Goal: Task Accomplishment & Management: Manage account settings

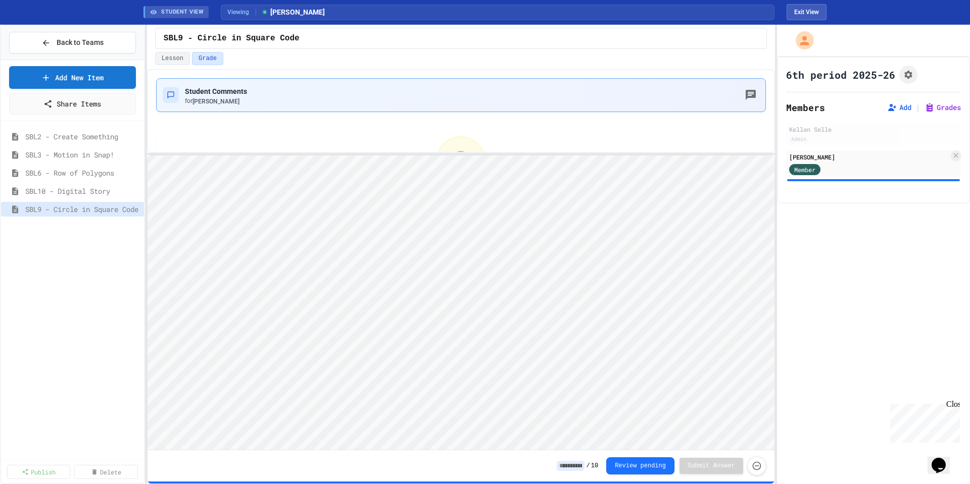
click at [581, 105] on div "Student Comments for [PERSON_NAME]" at bounding box center [461, 95] width 597 height 21
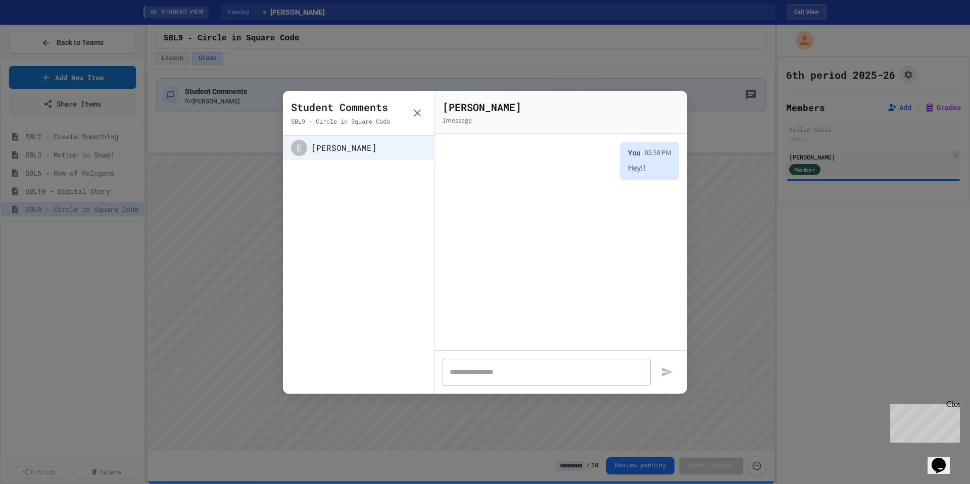
click at [416, 112] on icon "button" at bounding box center [417, 113] width 7 height 7
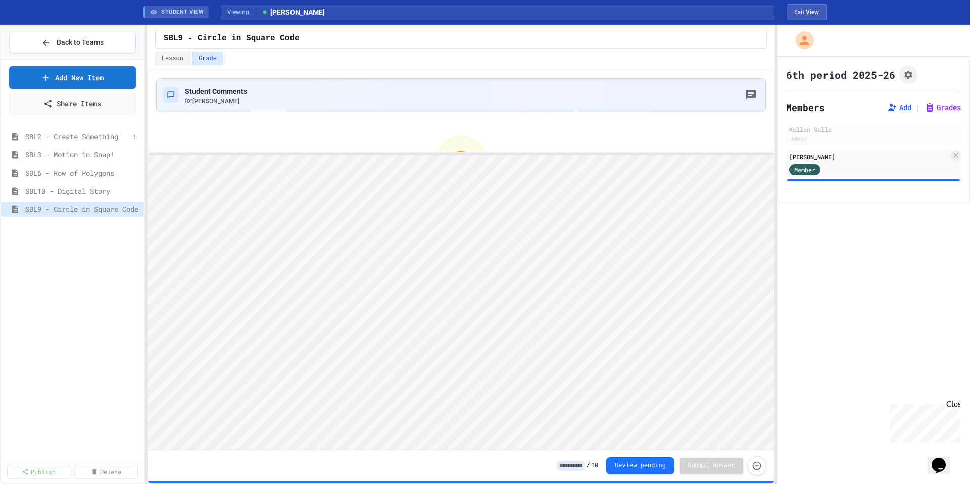
click at [80, 139] on span "SBL2 - Create Something" at bounding box center [77, 136] width 105 height 11
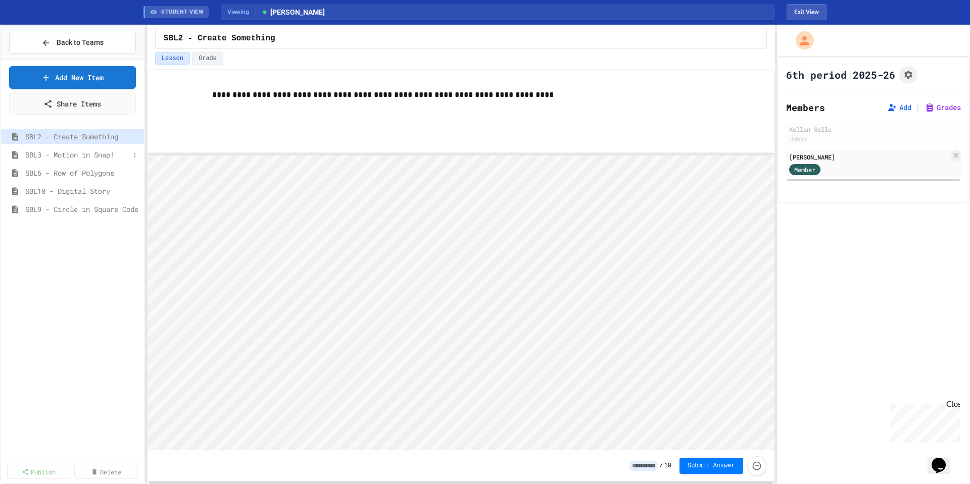
click at [72, 154] on span "SBL3 - Motion in Snap!" at bounding box center [77, 155] width 105 height 11
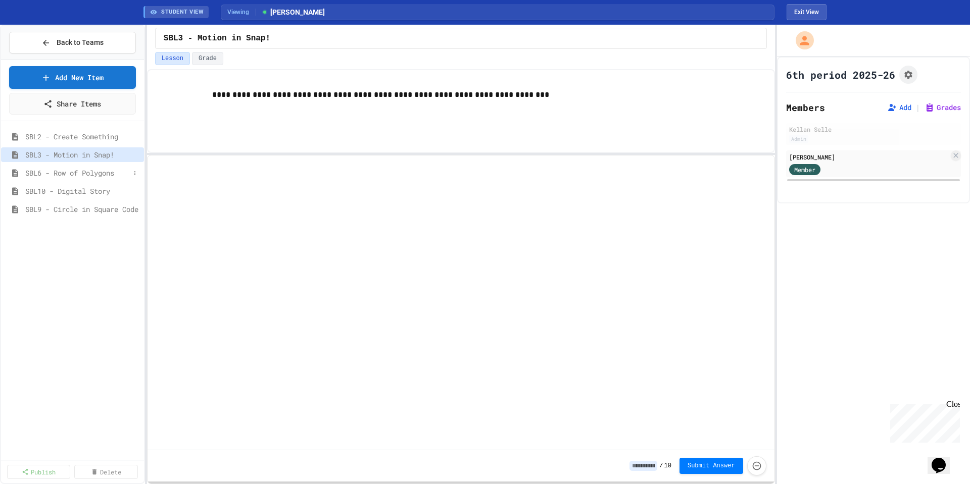
click at [76, 174] on span "SBL6 - Row of Polygons" at bounding box center [77, 173] width 105 height 11
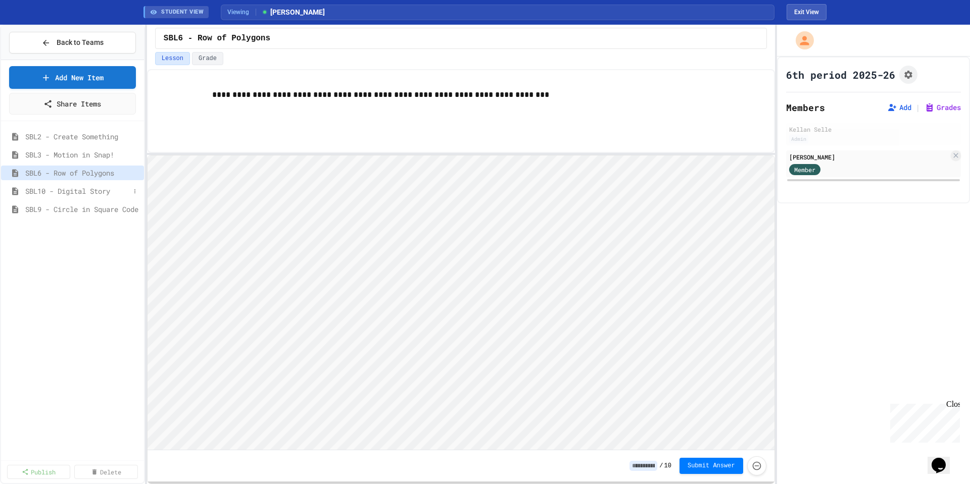
click at [80, 192] on span "SBL10 - Digital Story" at bounding box center [77, 191] width 105 height 11
click at [80, 207] on span "SBL9 - Circle in Square Code" at bounding box center [77, 209] width 105 height 11
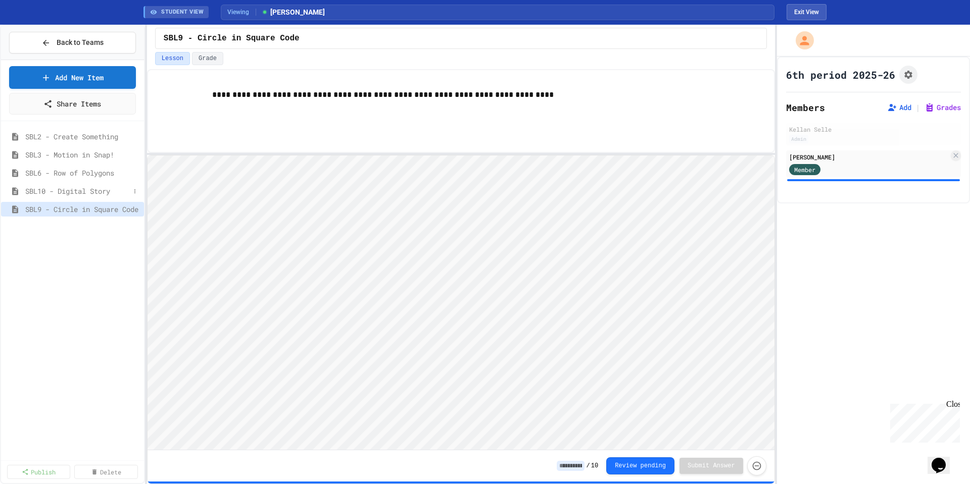
click at [81, 193] on span "SBL10 - Digital Story" at bounding box center [77, 191] width 105 height 11
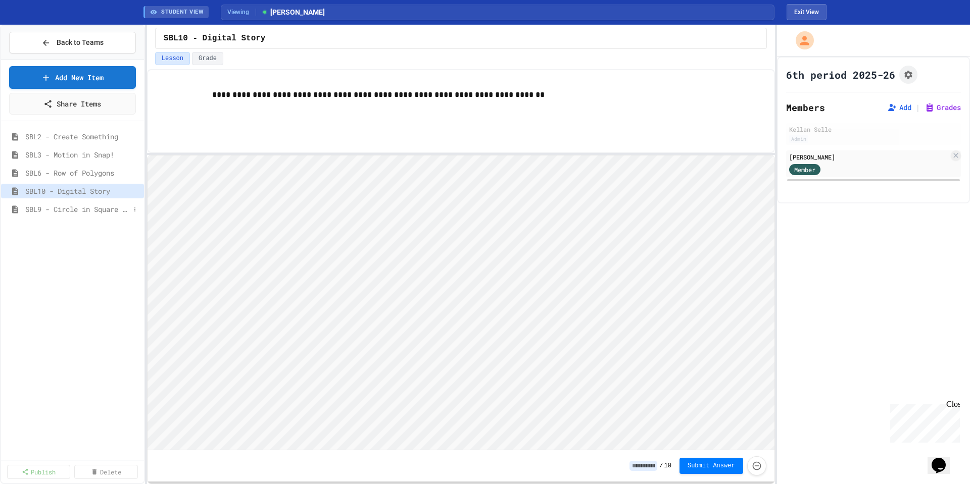
click at [78, 212] on span "SBL9 - Circle in Square Code" at bounding box center [77, 209] width 105 height 11
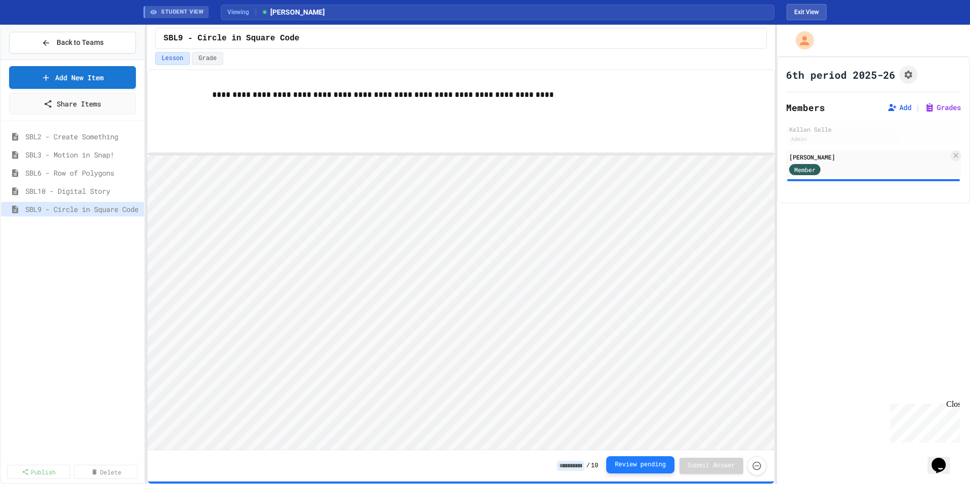
click at [638, 463] on button "Review pending" at bounding box center [640, 465] width 68 height 17
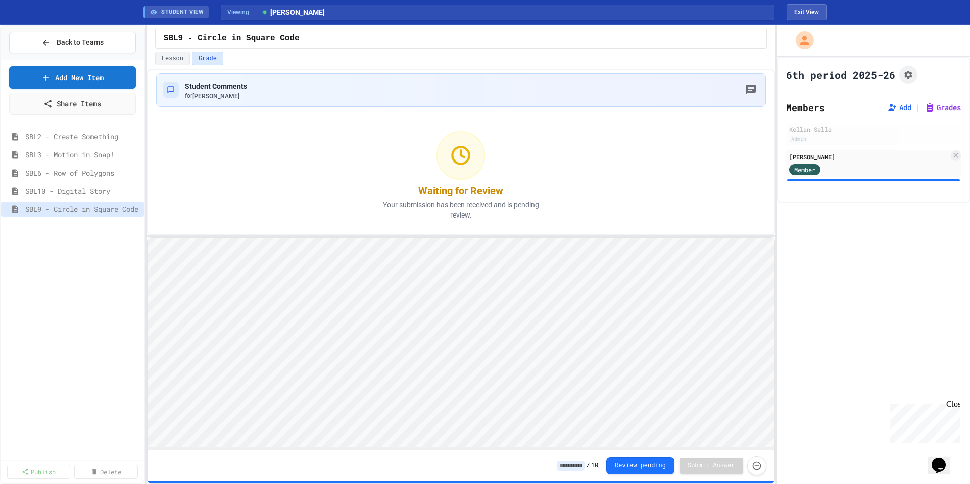
scroll to position [2, 0]
click at [483, 238] on div "Student Comments for [PERSON_NAME] Waiting for Review Your submission has been …" at bounding box center [461, 276] width 628 height 415
click at [464, 160] on polyline at bounding box center [463, 157] width 4 height 7
click at [622, 467] on button "Review pending" at bounding box center [640, 465] width 68 height 17
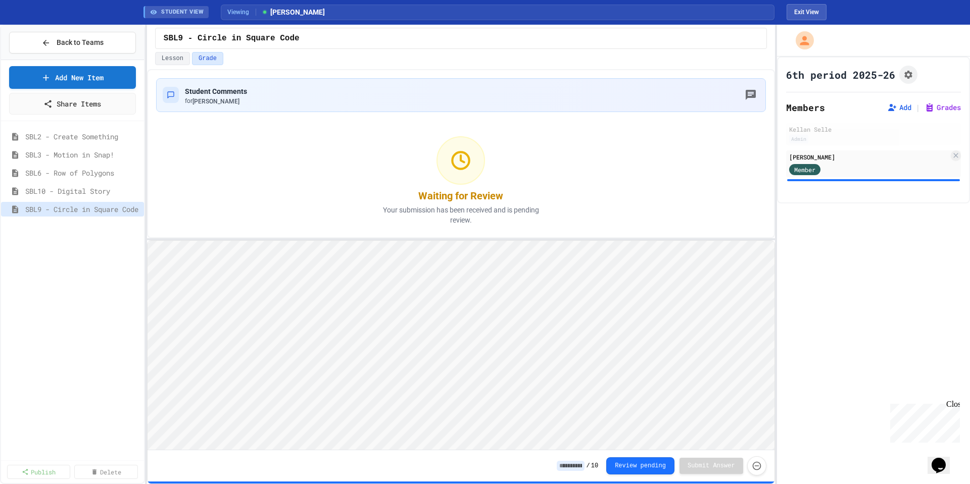
click at [511, 464] on div "/ 10 Review pending Submit Answer" at bounding box center [460, 466] width 627 height 31
click at [98, 138] on span "SBL2 - Create Something" at bounding box center [77, 136] width 105 height 11
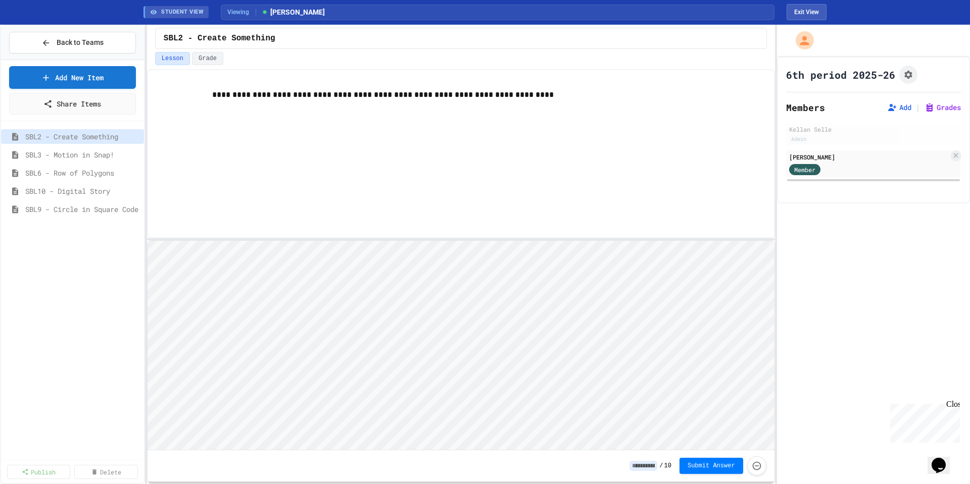
click at [668, 468] on span "10" at bounding box center [667, 466] width 7 height 8
click at [841, 170] on div "Member" at bounding box center [869, 169] width 160 height 13
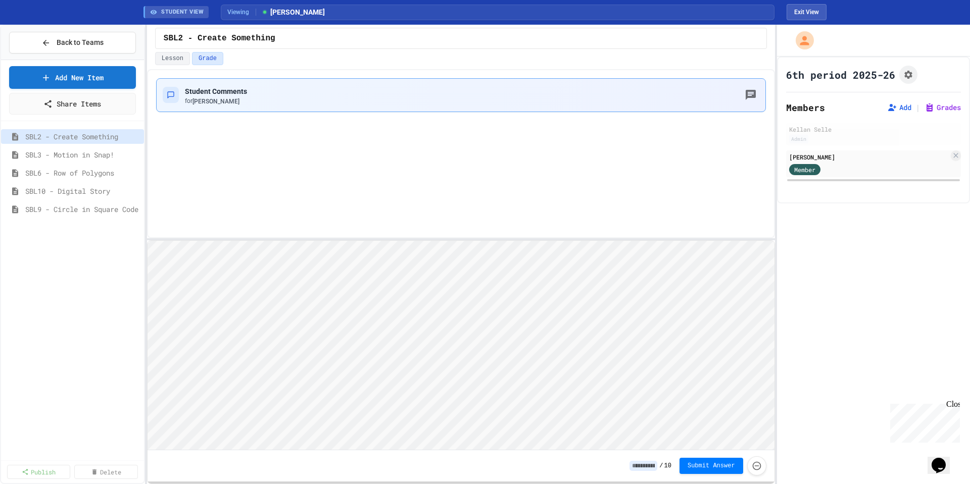
click at [355, 90] on div "Student Comments for [PERSON_NAME]" at bounding box center [461, 95] width 597 height 21
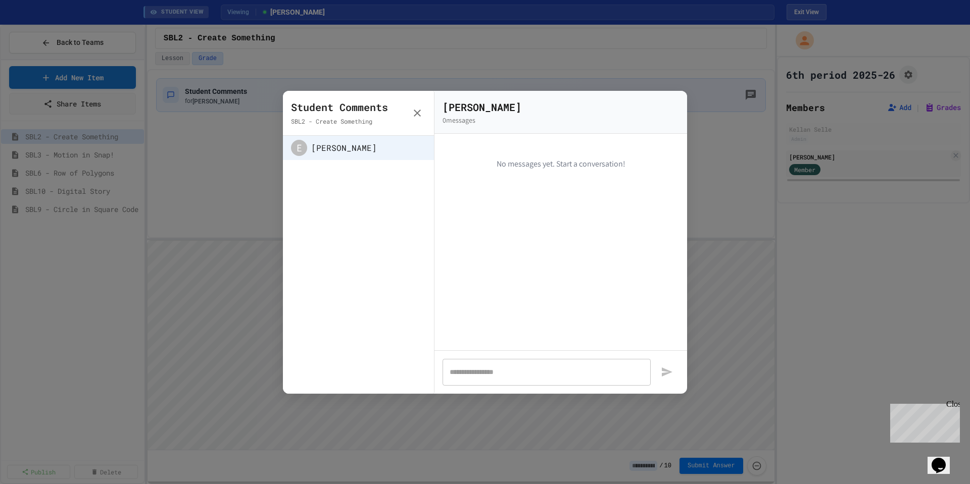
click at [413, 112] on icon "button" at bounding box center [417, 113] width 12 height 12
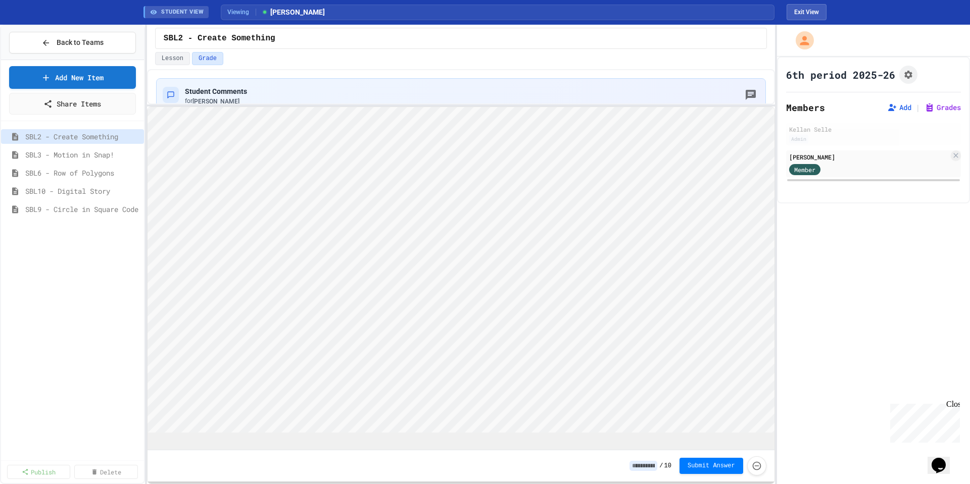
click at [452, 106] on div "Student Comments for [PERSON_NAME] / 10 Submit Answer" at bounding box center [461, 276] width 628 height 415
click at [100, 161] on div "SBL3 - Motion in Snap!" at bounding box center [72, 154] width 143 height 15
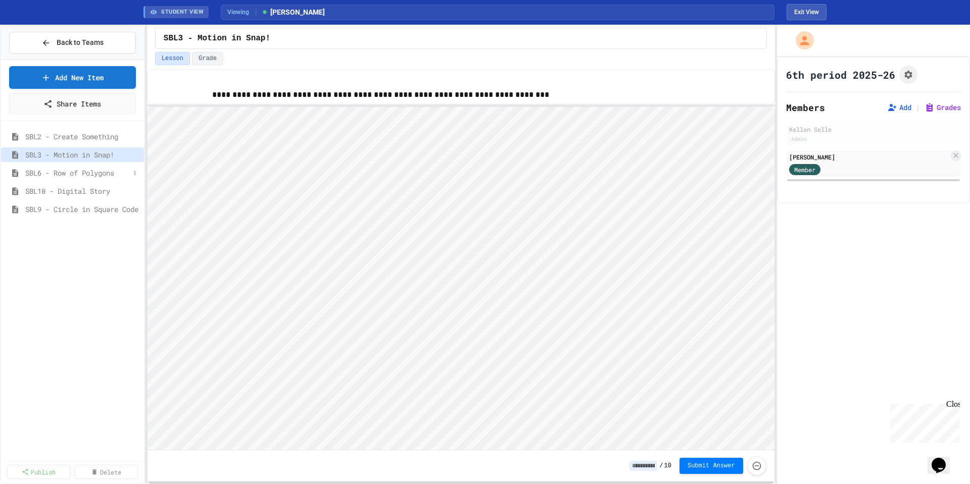
click at [96, 178] on div "SBL6 - Row of Polygons" at bounding box center [72, 173] width 143 height 15
click at [94, 193] on span "SBL10 - Digital Story" at bounding box center [77, 191] width 105 height 11
click at [91, 210] on span "SBL9 - Circle in Square Code" at bounding box center [77, 209] width 105 height 11
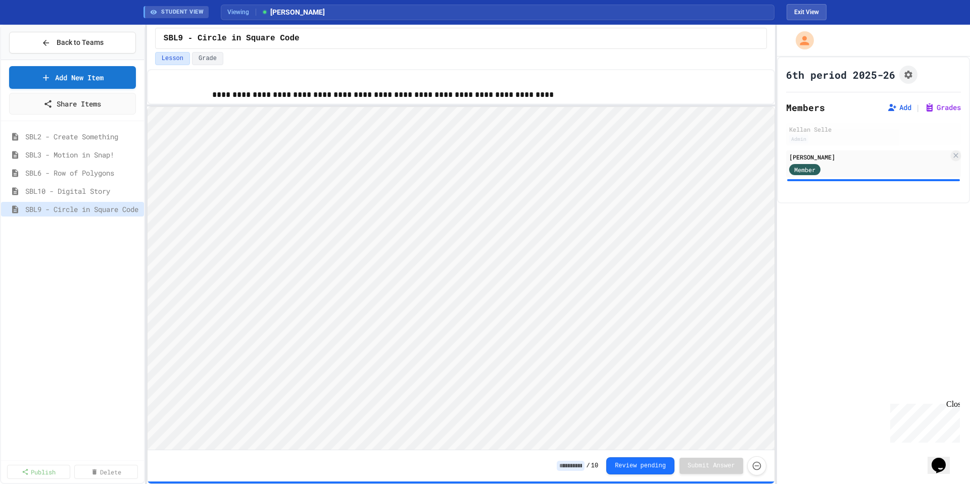
scroll to position [1, 0]
click at [213, 59] on button "Grade" at bounding box center [207, 58] width 31 height 13
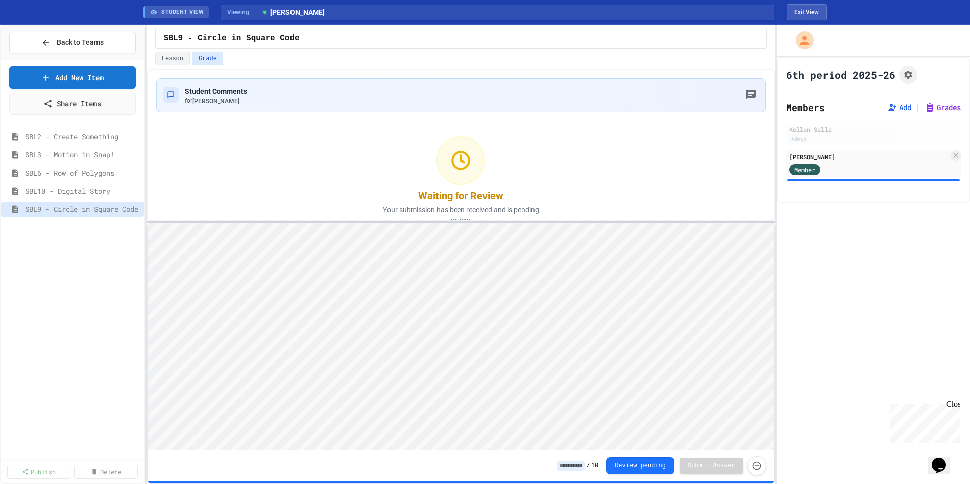
click at [397, 221] on div at bounding box center [461, 222] width 628 height 2
click at [175, 63] on button "Lesson" at bounding box center [172, 58] width 35 height 13
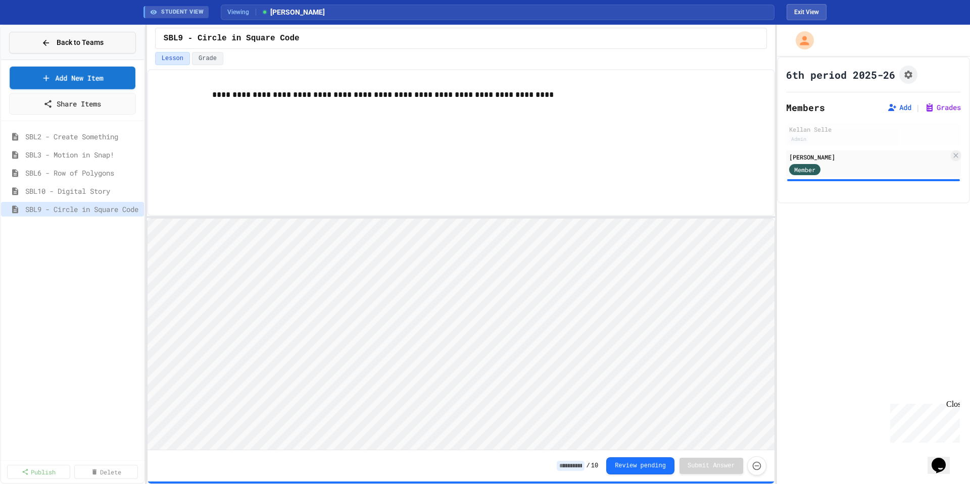
click at [87, 40] on span "Back to Teams" at bounding box center [80, 42] width 47 height 11
